Goal: Information Seeking & Learning: Check status

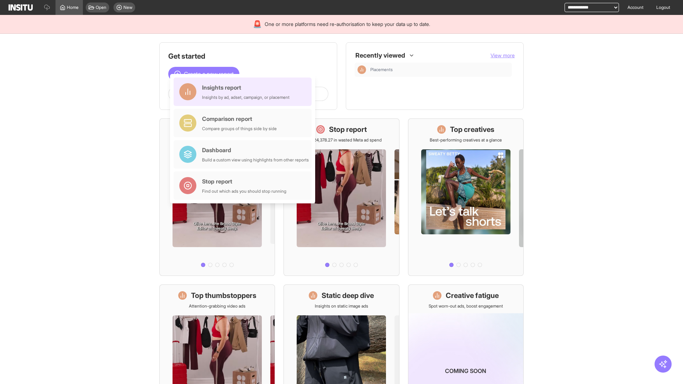
click at [244, 92] on div "Insights report Insights by ad, adset, campaign, or placement" at bounding box center [246, 91] width 88 height 17
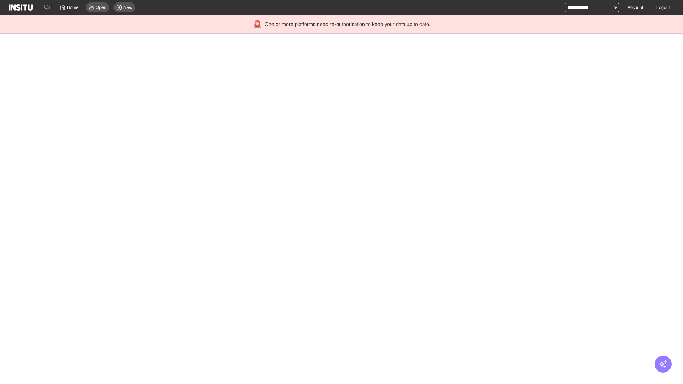
select select "**"
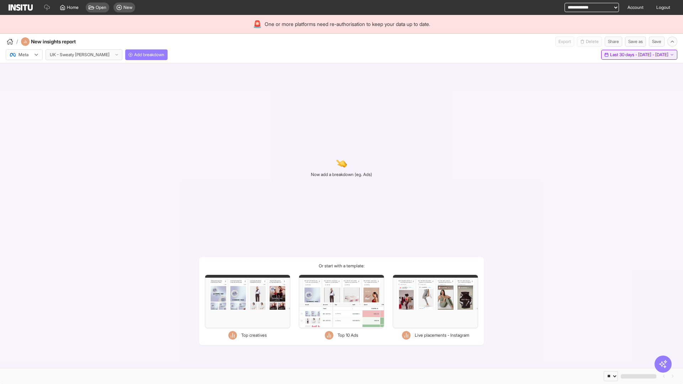
click at [623, 55] on span "Last 30 days - [DATE] - [DATE]" at bounding box center [639, 55] width 58 height 6
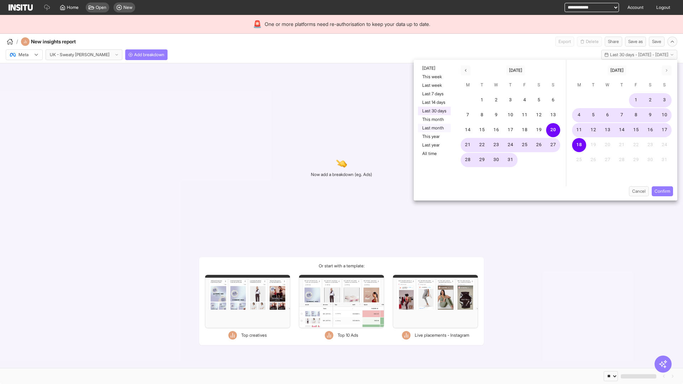
click at [434, 128] on button "Last month" at bounding box center [434, 128] width 33 height 9
